Goal: Check status: Check status

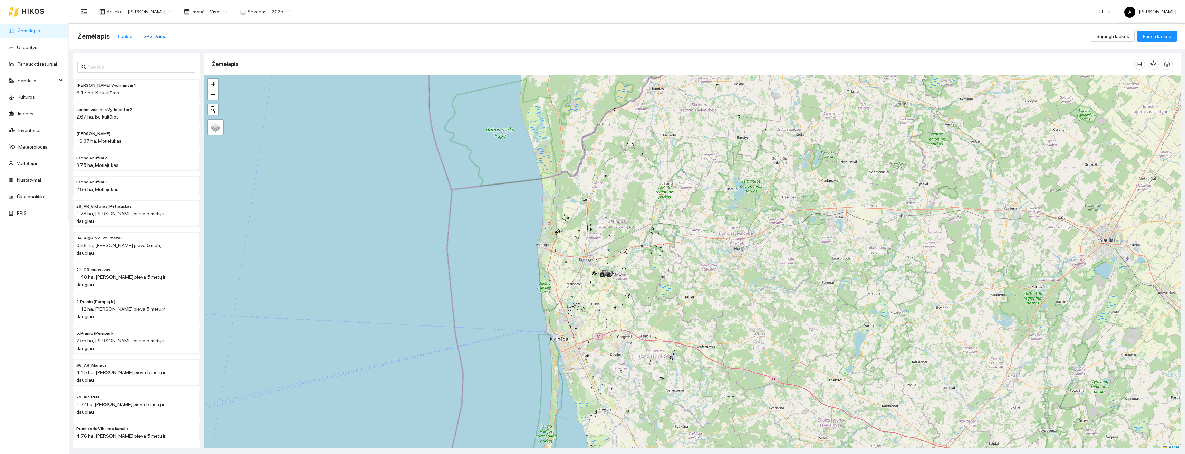
click at [153, 35] on div "GPS Darbai" at bounding box center [155, 36] width 25 height 8
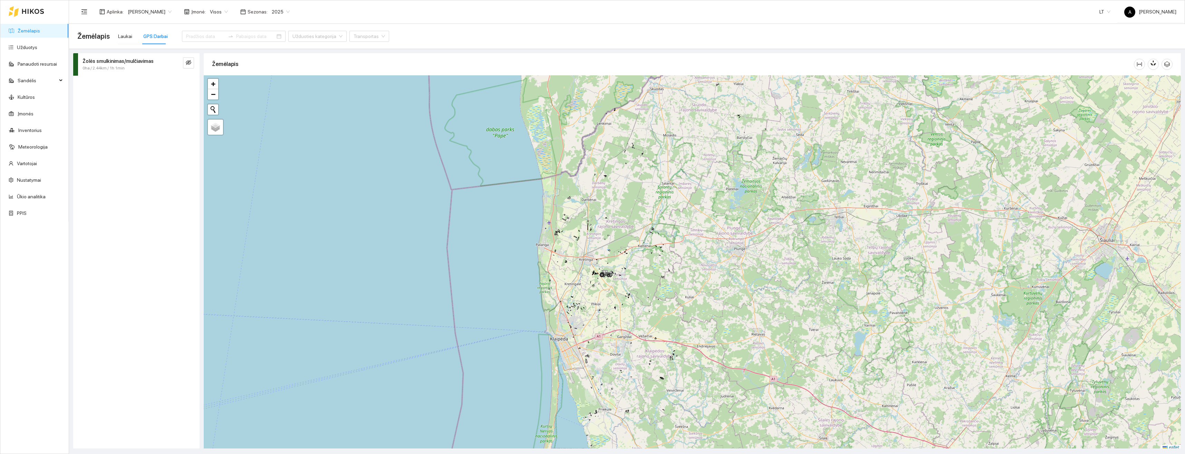
click at [142, 65] on div "0ha / 2.44km / 1h 1min" at bounding box center [124, 68] width 85 height 7
click at [193, 33] on input at bounding box center [205, 36] width 39 height 8
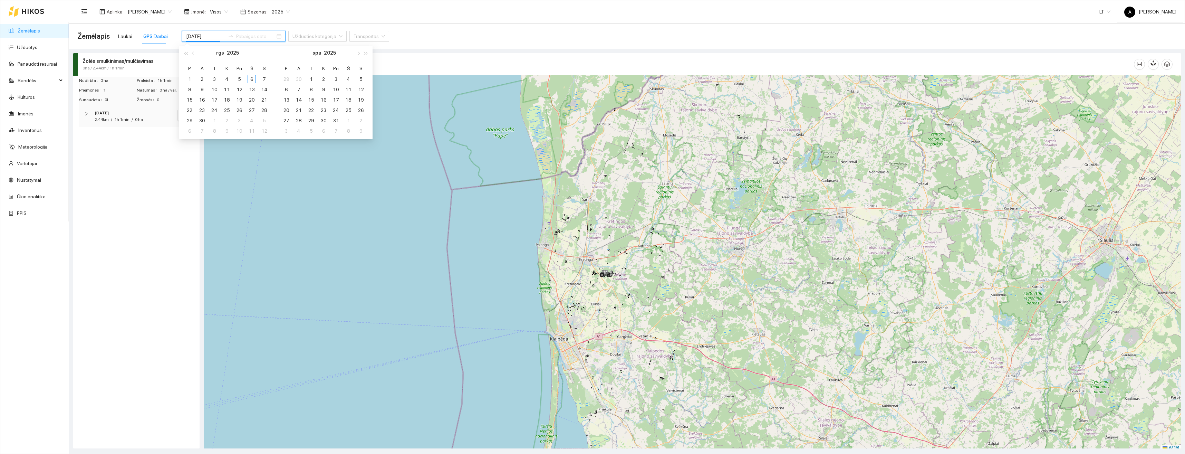
type input "[DATE]"
click at [239, 81] on div "5" at bounding box center [239, 79] width 8 height 8
type input "[DATE]"
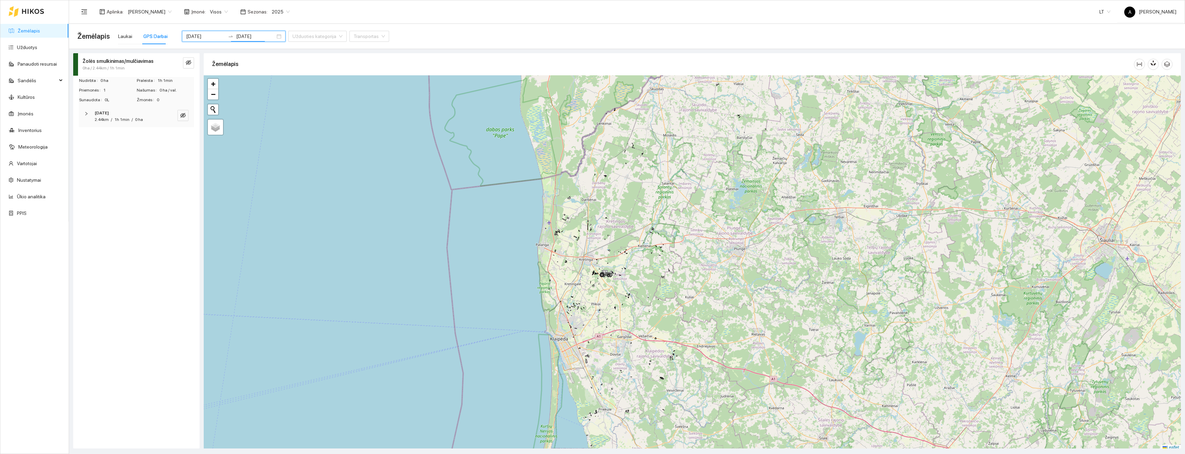
click at [148, 210] on div "Žolės smulkinimas/mulčiavimas 0ha / 2.44km / 1h 1min Nudirbta 0 ha Praleista 1h…" at bounding box center [136, 250] width 126 height 395
click at [134, 66] on div "0ha / 62.33km / 10h 55min" at bounding box center [124, 68] width 85 height 7
click at [86, 115] on icon "right" at bounding box center [86, 113] width 4 height 4
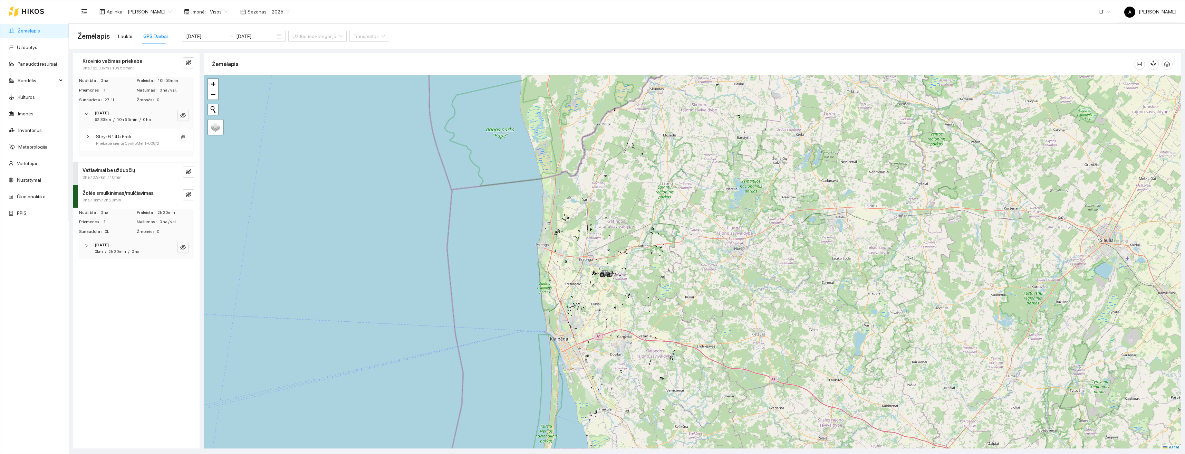
click at [88, 138] on icon "right" at bounding box center [88, 136] width 4 height 4
